Goal: Task Accomplishment & Management: Manage account settings

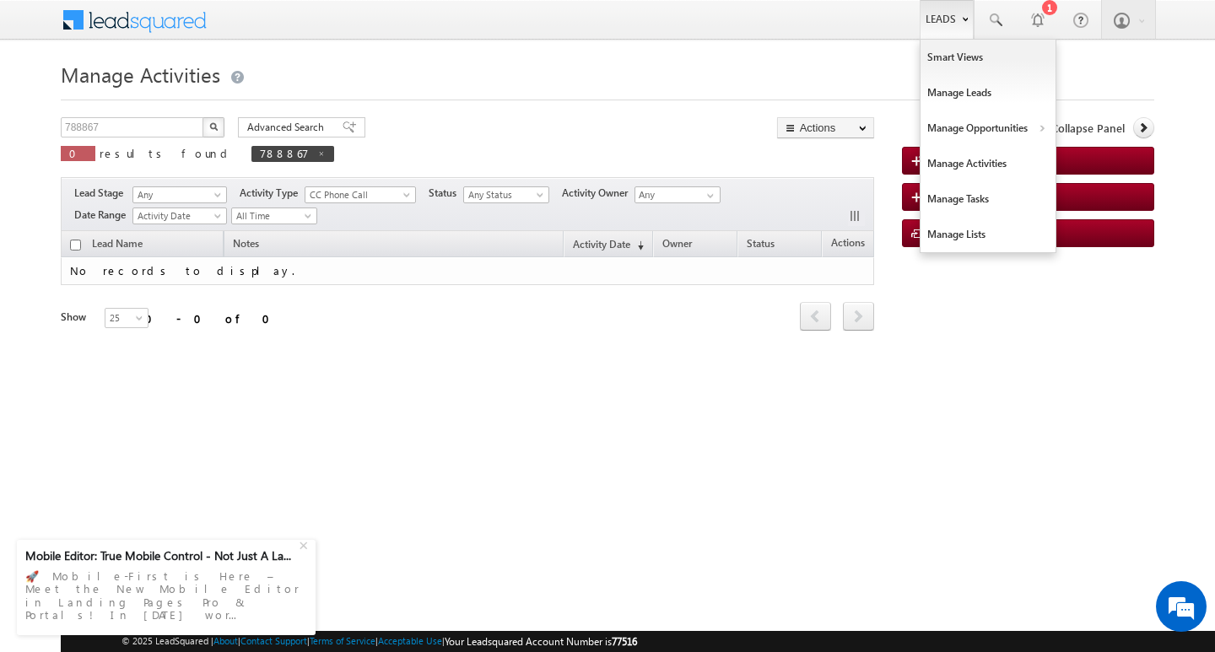
click at [957, 14] on link "Leads" at bounding box center [946, 19] width 54 height 39
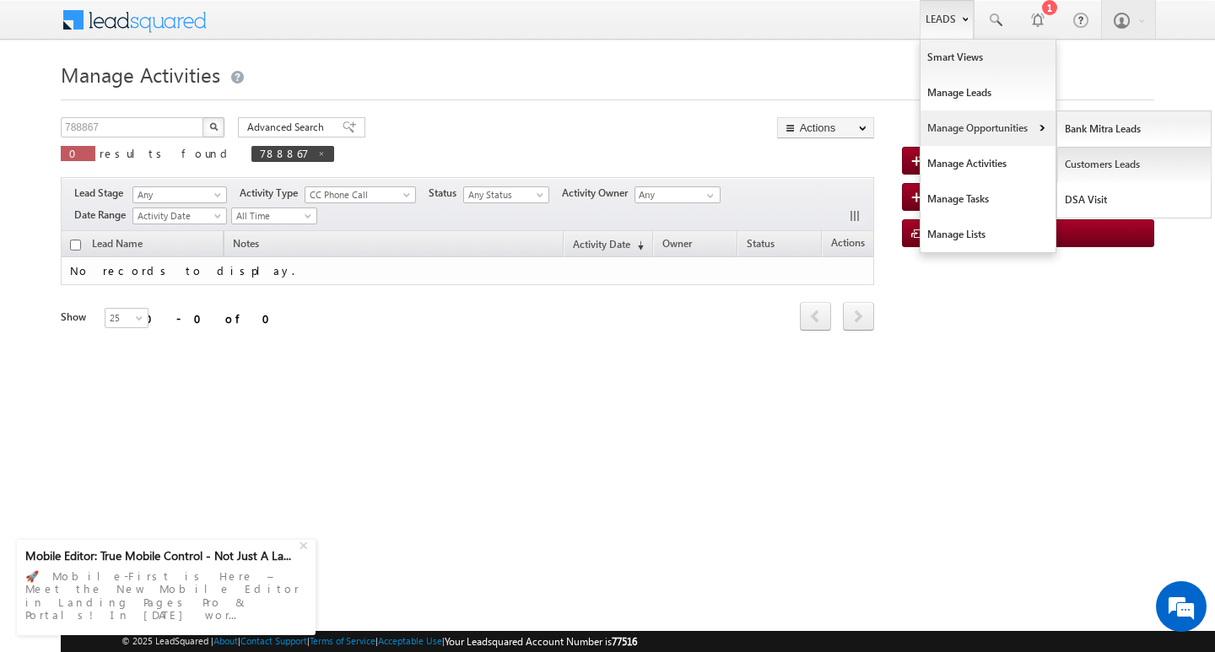
click at [1090, 159] on link "Customers Leads" at bounding box center [1134, 164] width 154 height 35
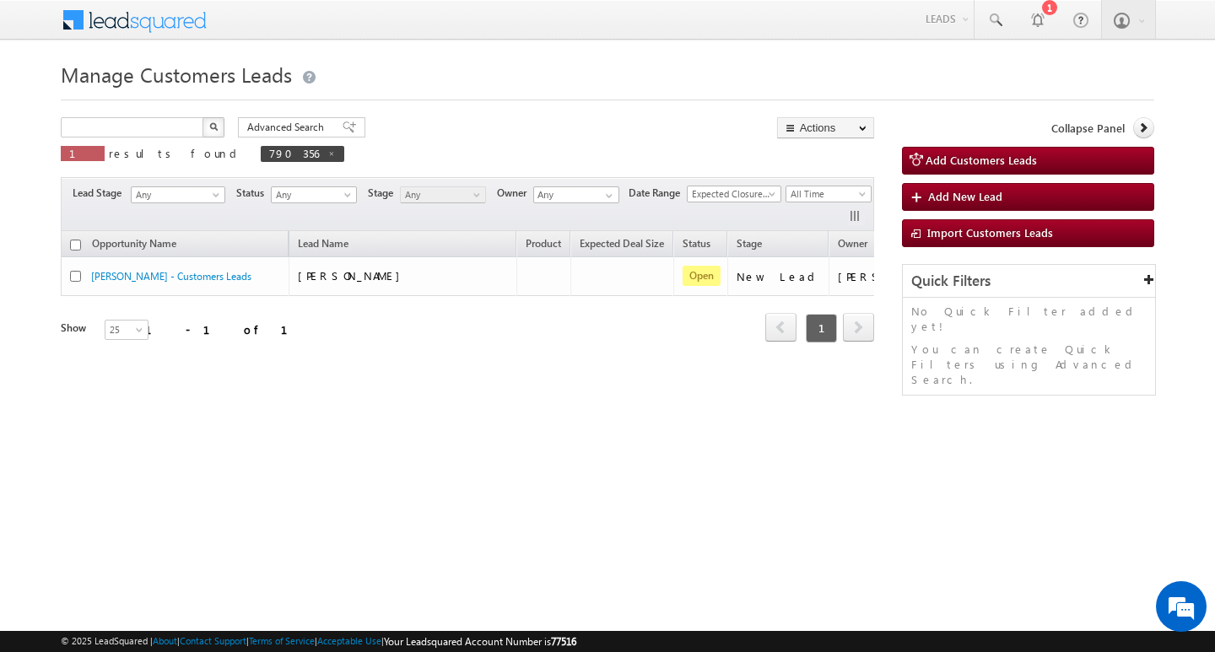
type input "Search Customers Leads"
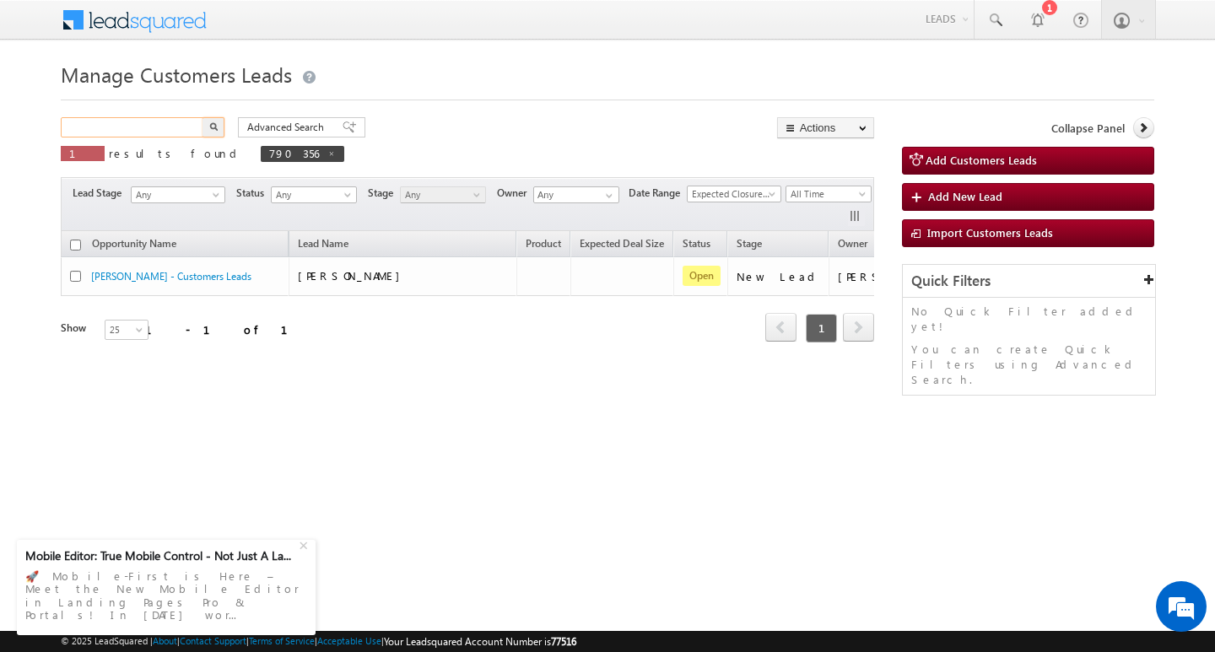
click at [108, 126] on input "text" at bounding box center [133, 127] width 144 height 20
paste input "790700"
type input "790700"
click at [202, 117] on button "button" at bounding box center [213, 127] width 22 height 20
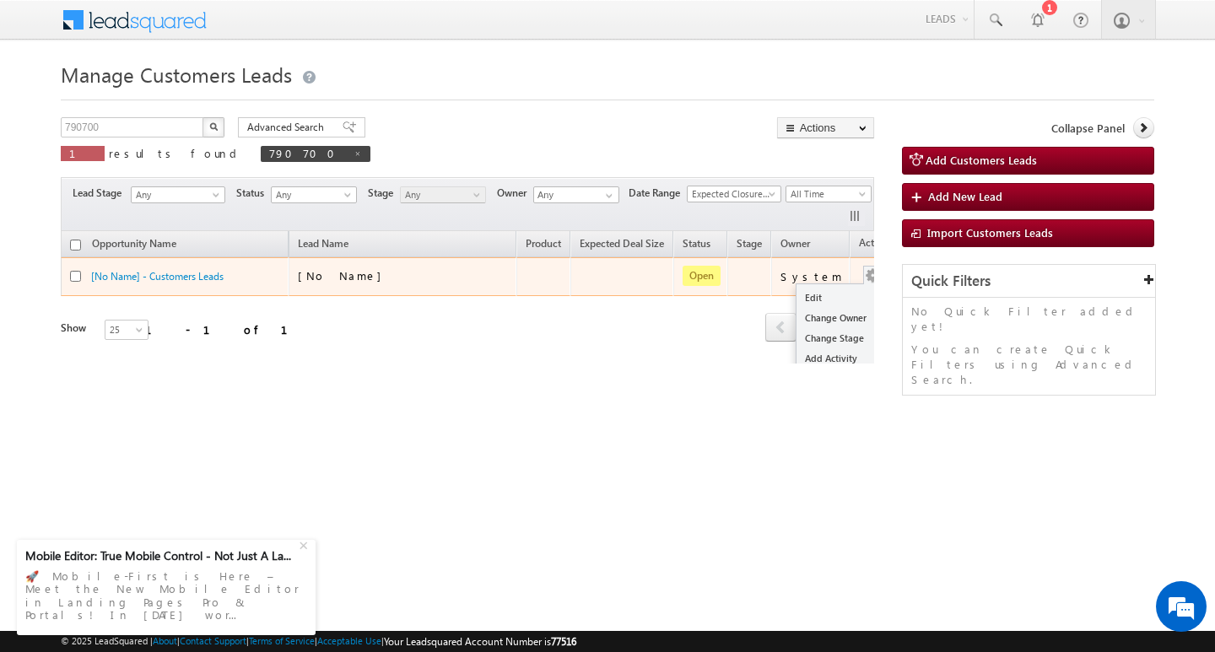
click at [864, 282] on button "button" at bounding box center [872, 275] width 17 height 17
click at [843, 295] on link "Edit" at bounding box center [838, 298] width 84 height 20
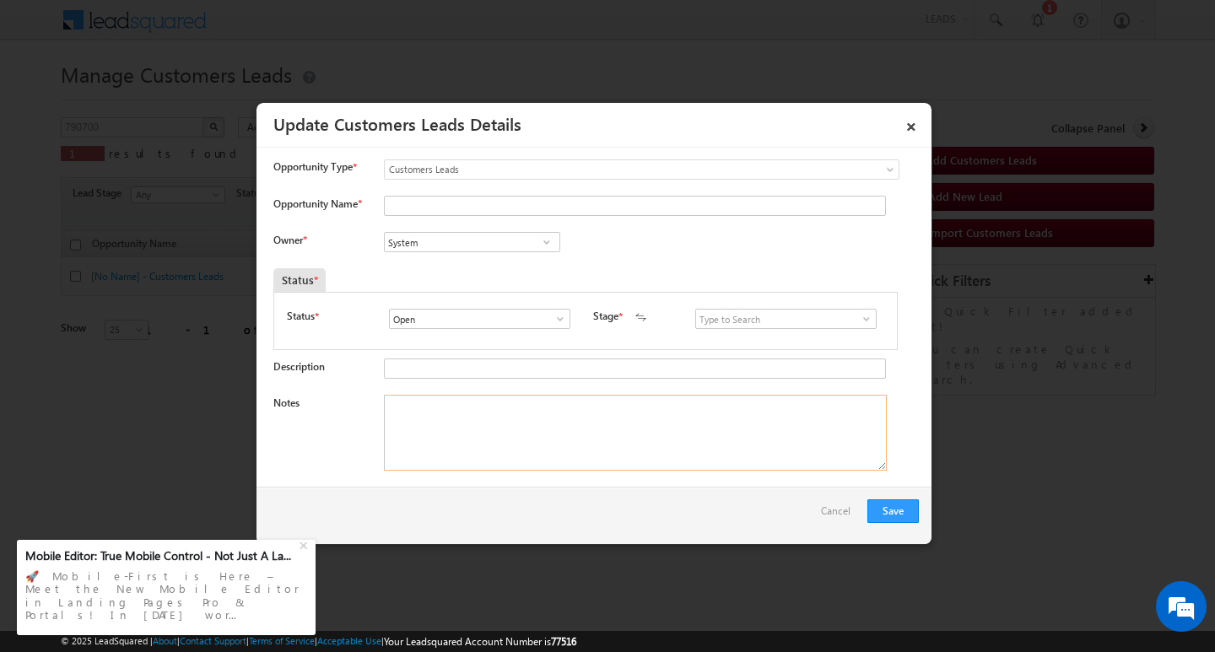
click at [517, 415] on textarea "Notes" at bounding box center [635, 433] width 503 height 76
click at [421, 205] on input "Opportunity Name *" at bounding box center [635, 206] width 502 height 20
click at [526, 439] on textarea "Notes" at bounding box center [635, 433] width 503 height 76
paste textarea "Customer Name: manoj thakur / ag : 54/ mothe income : 1.5l / worak experience :…"
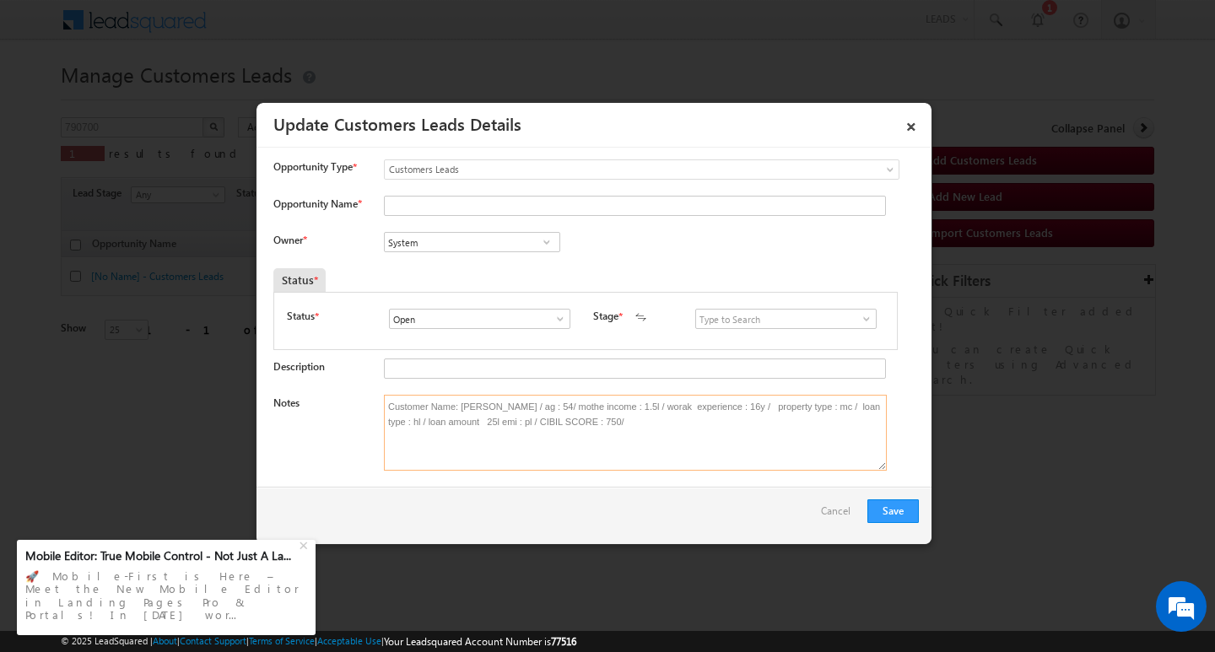
click at [476, 410] on textarea "Customer Name: manoj thakur / ag : 54/ mothe income : 1.5l / worak experience :…" at bounding box center [635, 433] width 503 height 76
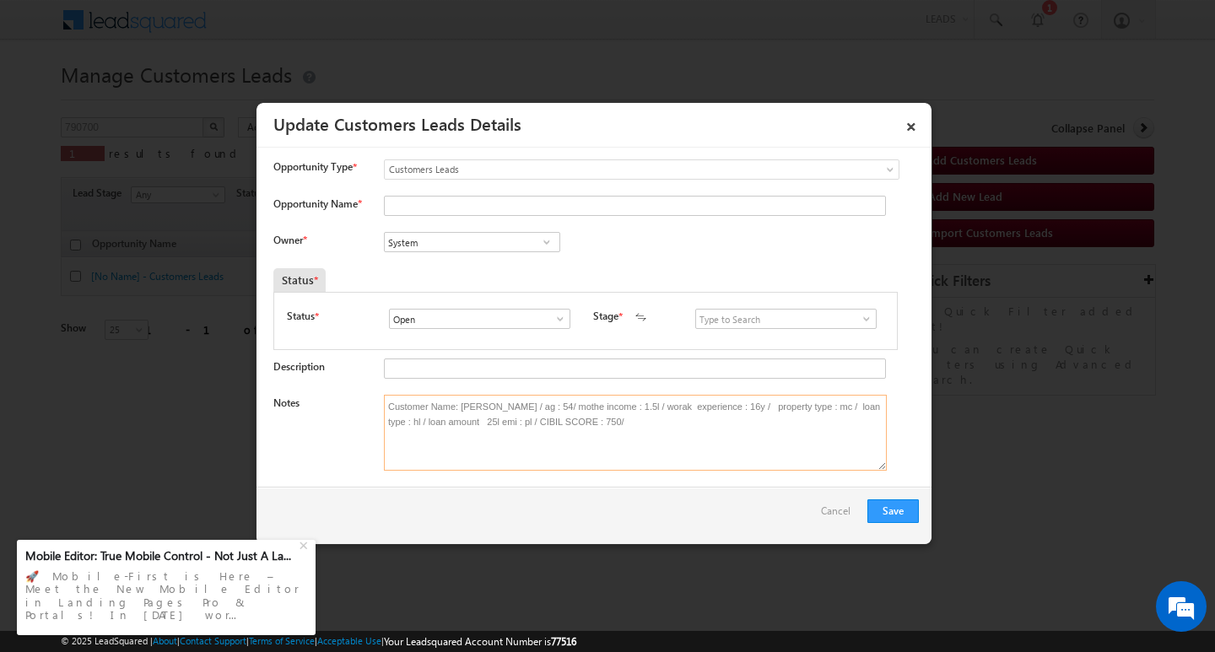
click at [476, 410] on textarea "Customer Name: manoj thakur / ag : 54/ mothe income : 1.5l / worak experience :…" at bounding box center [635, 433] width 503 height 76
click at [486, 461] on textarea "Customer Name: manoj thakur / ag : 54/ mothe income : 1.5l / worak experience :…" at bounding box center [635, 433] width 503 height 76
type textarea "Customer Name: manoj thakur / ag : 54/ mothe income : 1.5l / worak experience :…"
click at [444, 206] on input "Opportunity Name *" at bounding box center [635, 206] width 502 height 20
type input "MANOJ THAKUR"
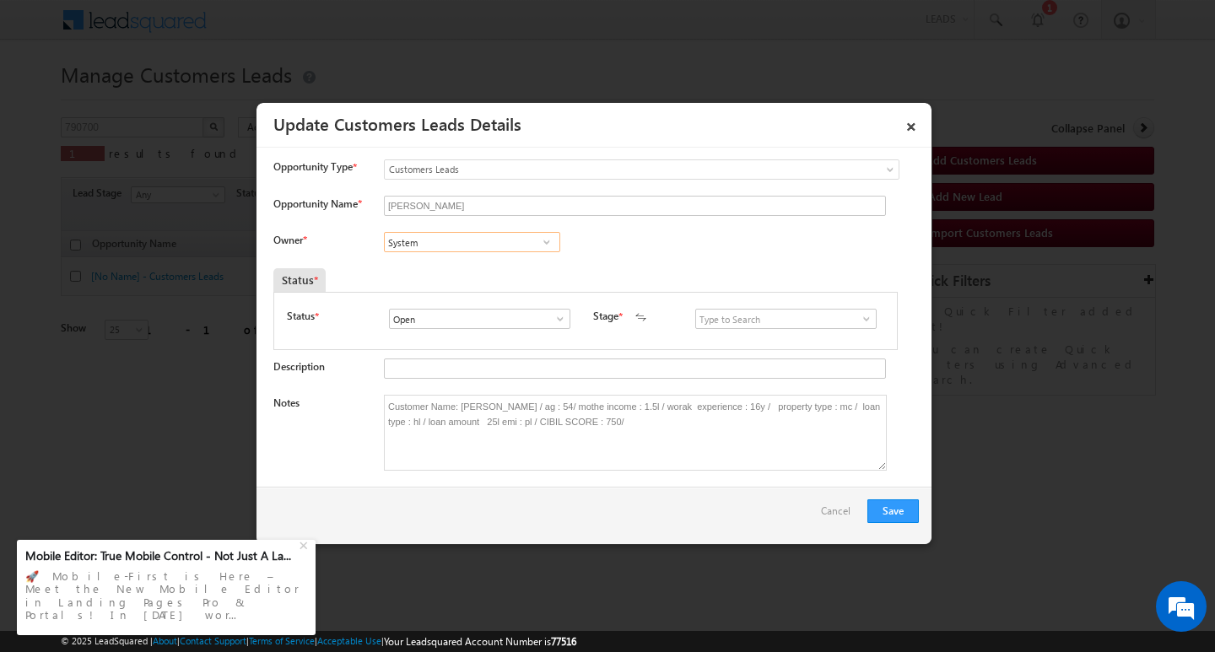
click at [488, 241] on input "System" at bounding box center [472, 242] width 176 height 20
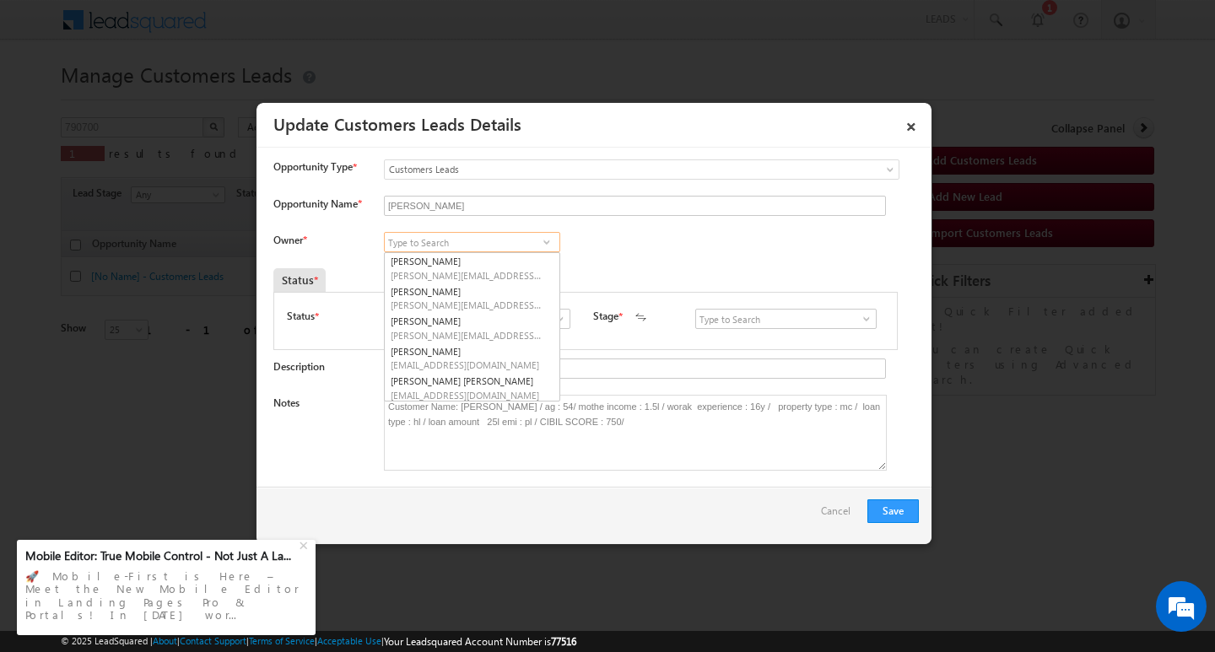
paste input "Hitesh Kumar"
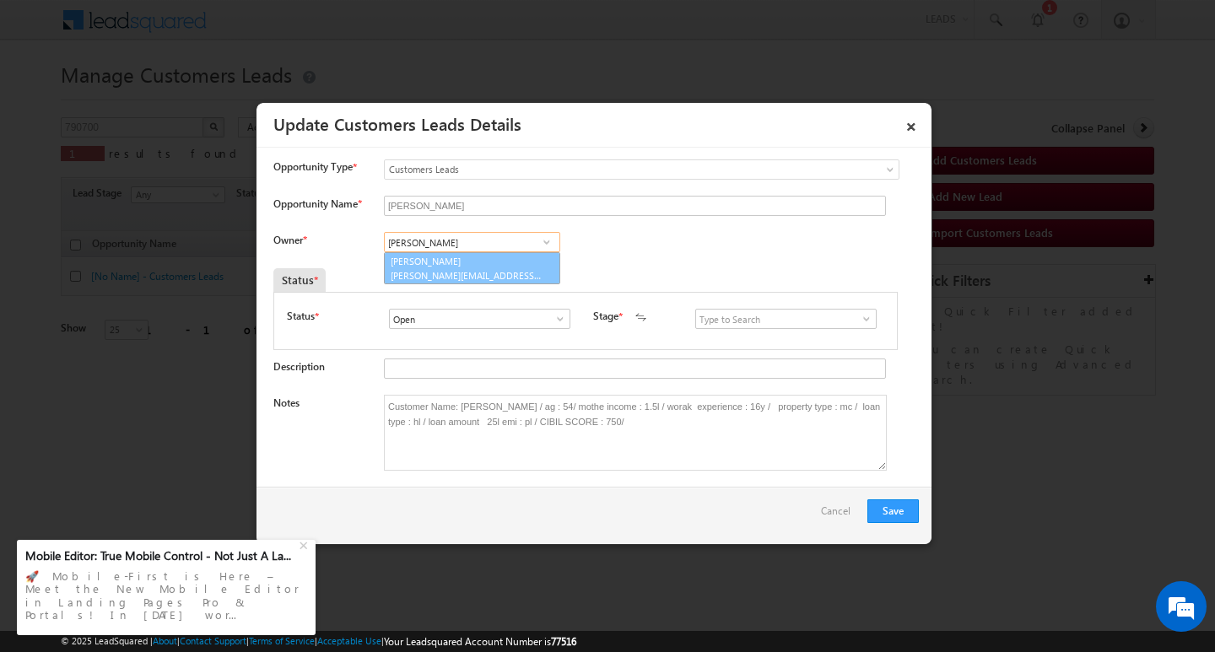
click at [513, 265] on link "Hitesh kumar hitesh.kumar@sgrlimited.in" at bounding box center [472, 268] width 176 height 32
type input "Hitesh kumar"
click at [898, 509] on button "Save" at bounding box center [892, 511] width 51 height 24
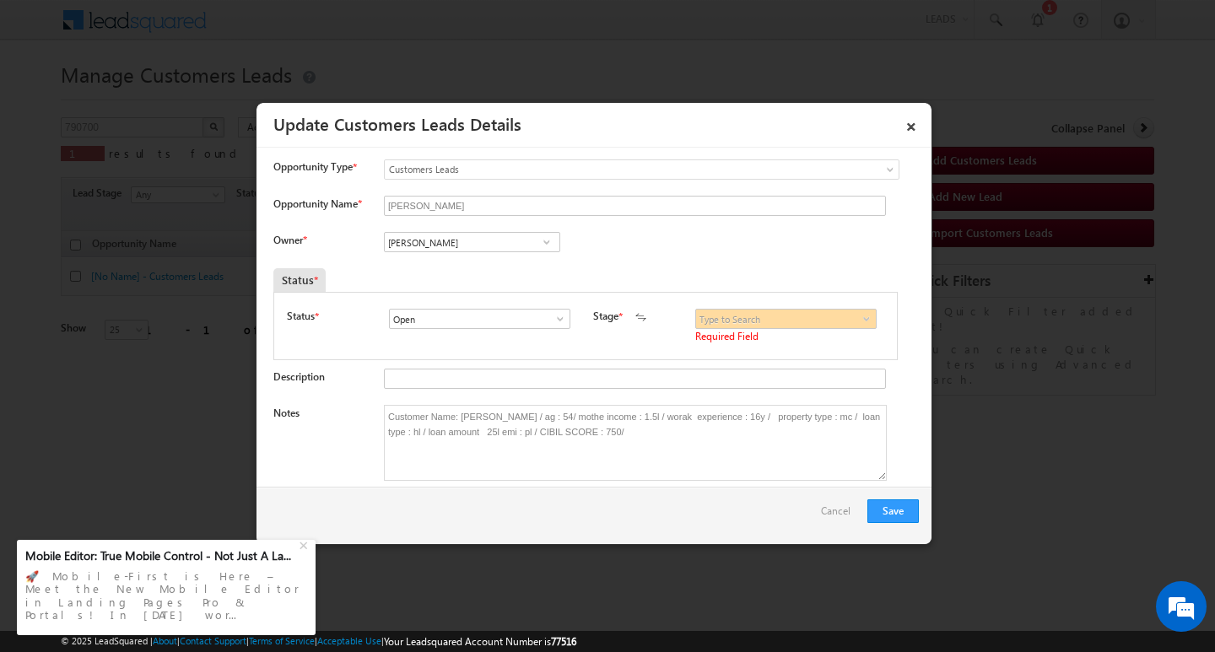
click at [858, 320] on span at bounding box center [866, 318] width 17 height 13
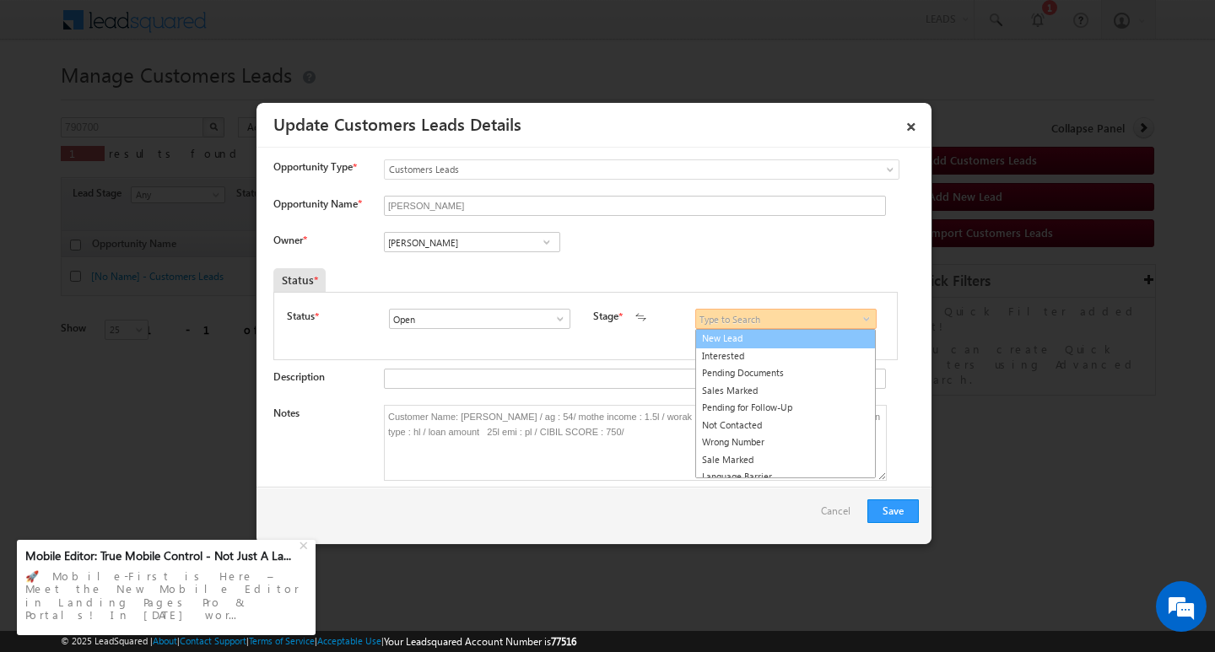
click at [820, 336] on link "New Lead" at bounding box center [785, 338] width 181 height 19
type input "New Lead"
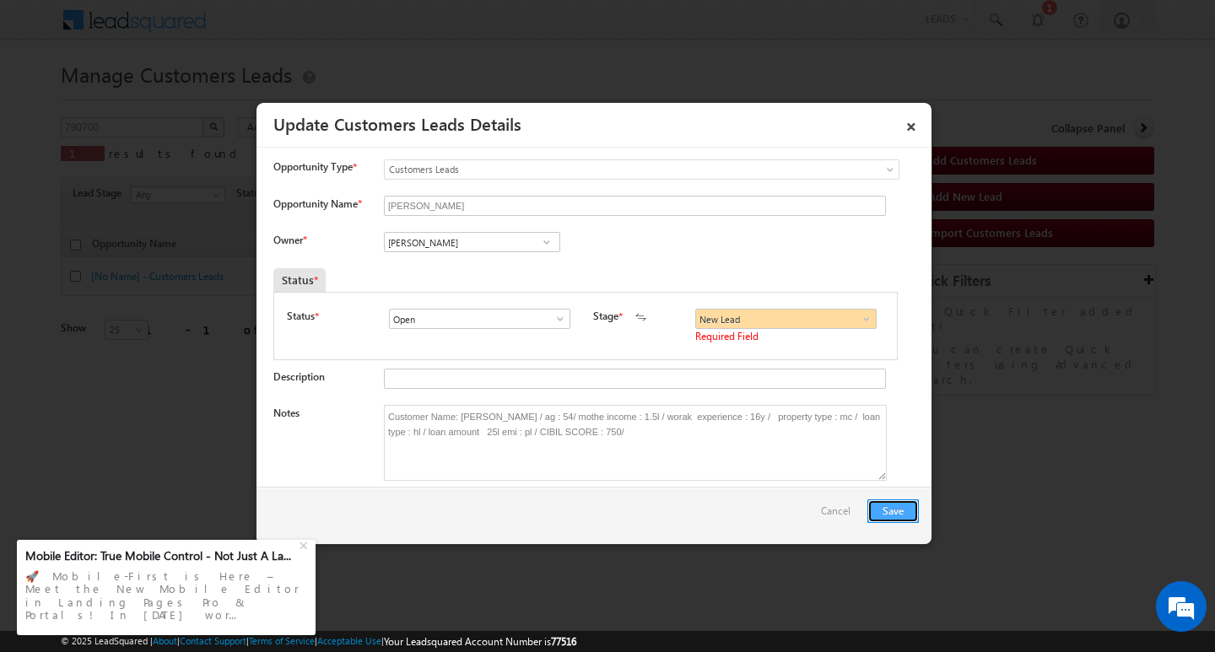
click at [888, 507] on button "Save" at bounding box center [892, 511] width 51 height 24
